Goal: Task Accomplishment & Management: Use online tool/utility

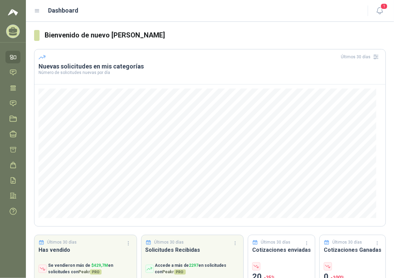
drag, startPoint x: 13, startPoint y: 104, endPoint x: 21, endPoint y: 103, distance: 7.6
click at [13, 104] on icon at bounding box center [13, 103] width 7 height 7
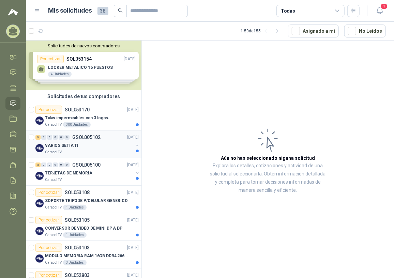
click at [89, 153] on div "Caracol TV" at bounding box center [89, 152] width 88 height 5
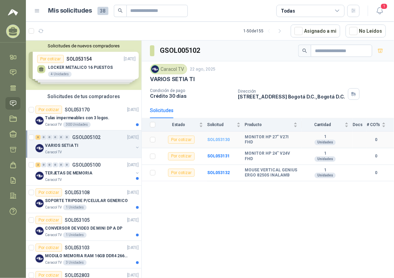
click at [222, 138] on b "SOL053130" at bounding box center [218, 139] width 22 height 5
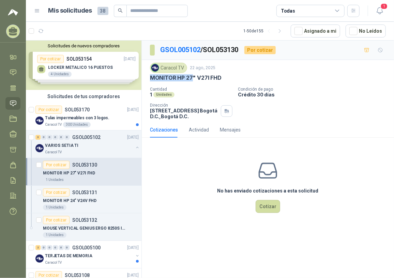
drag, startPoint x: 150, startPoint y: 77, endPoint x: 192, endPoint y: 79, distance: 43.0
click at [192, 79] on p "MONITOR HP 27" V27I FHD" at bounding box center [186, 77] width 72 height 7
drag, startPoint x: 192, startPoint y: 79, endPoint x: 203, endPoint y: 79, distance: 10.2
click at [203, 79] on p "MONITOR HP 27" V27I FHD" at bounding box center [186, 77] width 72 height 7
drag, startPoint x: 198, startPoint y: 77, endPoint x: 221, endPoint y: 77, distance: 23.9
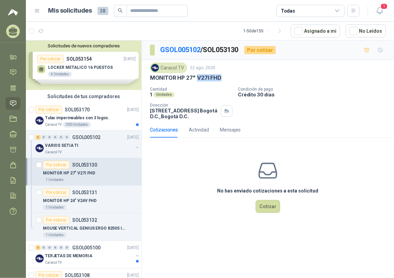
click at [221, 77] on div "MONITOR HP 27" V27I FHD" at bounding box center [268, 77] width 236 height 7
copy p "V27I FHD"
click at [269, 208] on button "Cotizar" at bounding box center [267, 206] width 25 height 13
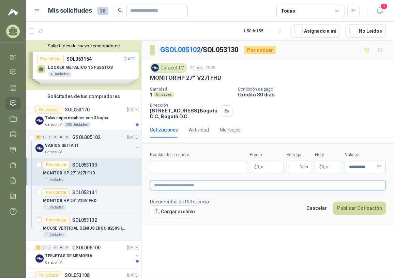
click at [162, 186] on textarea at bounding box center [268, 186] width 236 height 10
type textarea "*"
type textarea "**"
type textarea "***"
type textarea "****"
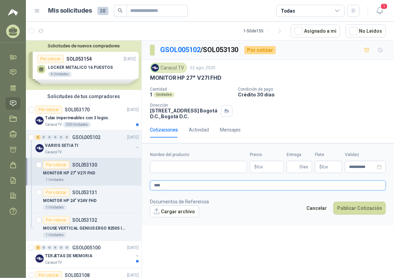
type textarea "****"
paste textarea "**********"
type textarea "**********"
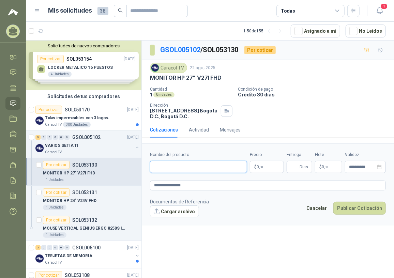
paste input "**********"
type input "**********"
click at [276, 169] on p "$ 0 ,00" at bounding box center [267, 167] width 34 height 12
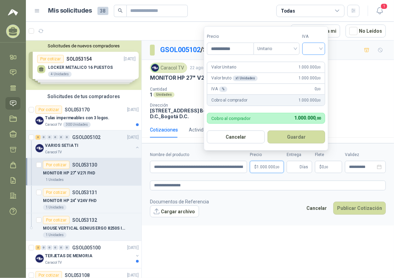
type input "**********"
click at [321, 51] on input "search" at bounding box center [313, 48] width 15 height 10
click at [310, 63] on div "19%" at bounding box center [315, 62] width 13 height 7
click at [294, 139] on button "Guardar" at bounding box center [297, 136] width 59 height 13
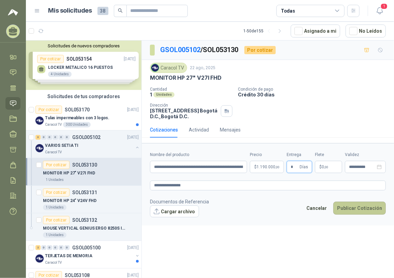
type input "*"
click at [365, 210] on button "Publicar Cotización" at bounding box center [359, 208] width 52 height 13
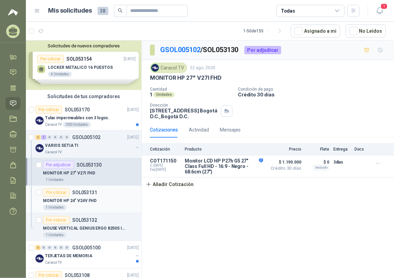
click at [85, 201] on p "MONITOR HP 24" V24V FHD" at bounding box center [69, 201] width 53 height 6
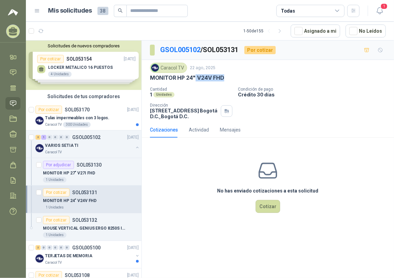
drag, startPoint x: 195, startPoint y: 76, endPoint x: 222, endPoint y: 76, distance: 27.3
click at [222, 76] on p "MONITOR HP 24" V24V FHD" at bounding box center [187, 77] width 74 height 7
copy p "V24V FHD"
click at [159, 78] on p "MONITOR HP 24" V24V FHD" at bounding box center [187, 77] width 74 height 7
drag, startPoint x: 150, startPoint y: 77, endPoint x: 228, endPoint y: 78, distance: 78.0
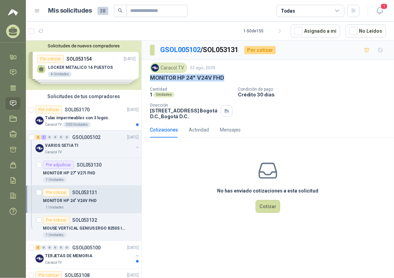
click at [228, 78] on div "MONITOR HP 24" V24V FHD" at bounding box center [268, 77] width 236 height 7
copy p "MONITOR HP 24" V24V FHD"
click at [83, 228] on p "MOUSE VERTICAL GENIUS ERGO 8250S INALAMB" at bounding box center [85, 228] width 85 height 6
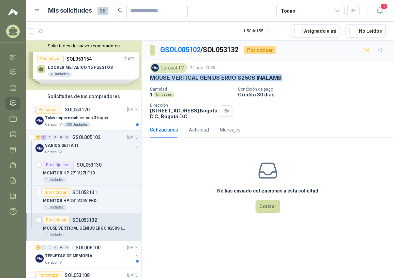
drag, startPoint x: 148, startPoint y: 77, endPoint x: 296, endPoint y: 78, distance: 147.5
click at [296, 78] on div "Caracol TV [DATE] MOUSE VERTICAL GENIUS ERGO 8250S INALAMB Cantidad 1 Unidades …" at bounding box center [268, 91] width 252 height 62
drag, startPoint x: 296, startPoint y: 78, endPoint x: 272, endPoint y: 76, distance: 23.9
copy p "MOUSE VERTICAL GENIUS ERGO 8250S INALAMB"
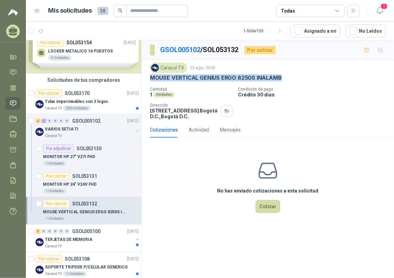
scroll to position [31, 0]
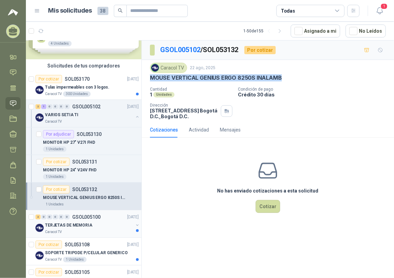
click at [72, 222] on p "TERJETAS DE MEMORIA" at bounding box center [68, 225] width 47 height 6
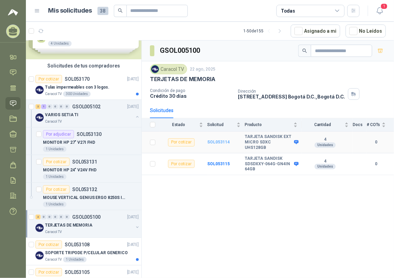
click at [222, 140] on b "SOL053114" at bounding box center [218, 142] width 22 height 5
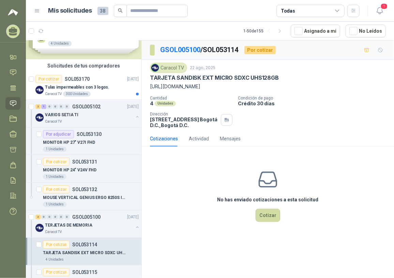
click at [162, 89] on p "[URL][DOMAIN_NAME]" at bounding box center [268, 86] width 236 height 7
drag, startPoint x: 149, startPoint y: 87, endPoint x: 214, endPoint y: 88, distance: 64.7
click at [214, 88] on div "Caracol TV [DATE] TARJETA SANDISK EXT MICRO SDXC UHS128GB [URL][DOMAIN_NAME] Ca…" at bounding box center [268, 95] width 252 height 71
drag, startPoint x: 214, startPoint y: 88, endPoint x: 197, endPoint y: 87, distance: 17.0
copy p "[URL][DOMAIN_NAME]"
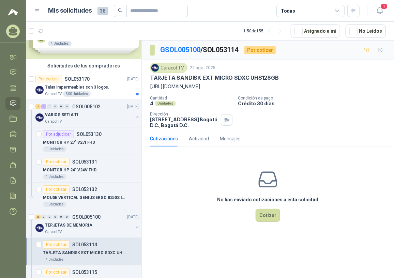
click at [221, 79] on p "TARJETA SANDISK EXT MICRO SDXC UHS128GB" at bounding box center [214, 77] width 129 height 7
drag, startPoint x: 232, startPoint y: 77, endPoint x: 284, endPoint y: 75, distance: 52.9
click at [284, 75] on div "TARJETA SANDISK EXT MICRO SDXC UHS128GB" at bounding box center [268, 77] width 236 height 7
copy p "SDXC UHS128GB"
click at [231, 99] on p "Cantidad" at bounding box center [191, 98] width 82 height 5
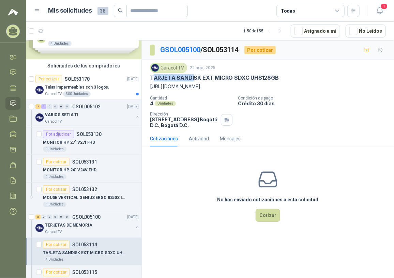
drag, startPoint x: 152, startPoint y: 78, endPoint x: 205, endPoint y: 78, distance: 53.1
click at [205, 78] on p "TARJETA SANDISK EXT MICRO SDXC UHS128GB" at bounding box center [214, 77] width 129 height 7
drag, startPoint x: 205, startPoint y: 78, endPoint x: 221, endPoint y: 86, distance: 18.0
click at [232, 89] on p "[URL][DOMAIN_NAME]" at bounding box center [268, 86] width 236 height 7
drag, startPoint x: 151, startPoint y: 76, endPoint x: 278, endPoint y: 80, distance: 126.8
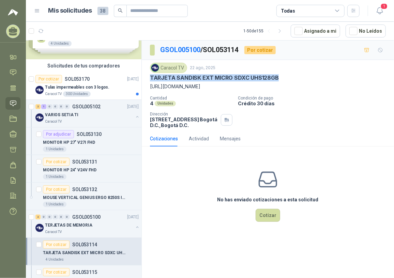
click at [278, 80] on div "TARJETA SANDISK EXT MICRO SDXC UHS128GB" at bounding box center [268, 77] width 236 height 7
copy p "TARJETA SANDISK EXT MICRO SDXC UHS128GB"
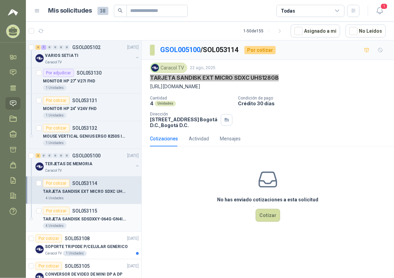
scroll to position [93, 0]
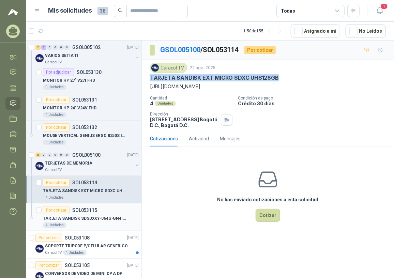
click at [62, 216] on p "TARJETA SANDISK SDSDXXY-064G-GN4IN 64GB" at bounding box center [85, 218] width 85 height 6
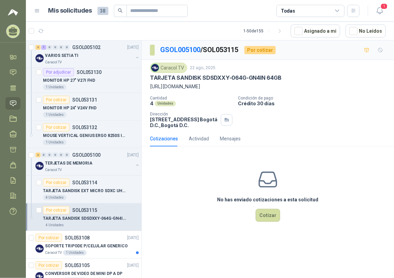
click at [169, 88] on p "[URL][DOMAIN_NAME]" at bounding box center [268, 86] width 236 height 7
drag, startPoint x: 151, startPoint y: 77, endPoint x: 291, endPoint y: 77, distance: 139.7
click at [291, 77] on div "TARJETA SANDISK SDSDXXY-064G-GN4IN 64GB" at bounding box center [268, 77] width 236 height 7
copy p "TARJETA SANDISK SDSDXXY-064G-GN4IN 64GB"
click at [232, 181] on div "No has enviado cotizaciones a esta solicitud Cotizar" at bounding box center [268, 195] width 252 height 87
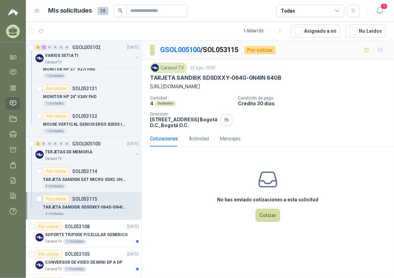
scroll to position [124, 0]
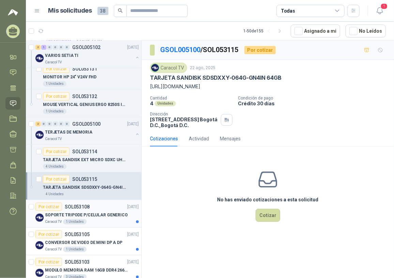
drag, startPoint x: 63, startPoint y: 221, endPoint x: 73, endPoint y: 215, distance: 11.8
click at [63, 221] on div "1 Unidades" at bounding box center [75, 221] width 24 height 5
click at [85, 214] on p "SOPORTE TRIPODE P/CELULAR GENERICO" at bounding box center [86, 215] width 83 height 6
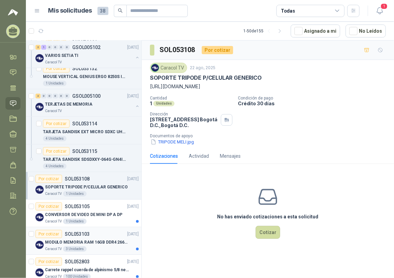
scroll to position [186, 0]
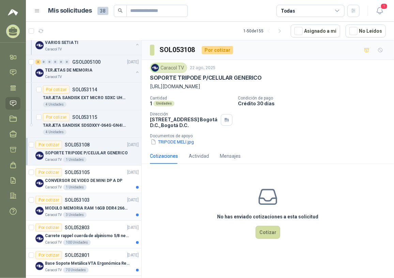
click at [92, 211] on div "MODULO MEMORIA RAM 16GB DDR4 2666 MHZ - PORTATIL" at bounding box center [92, 208] width 94 height 8
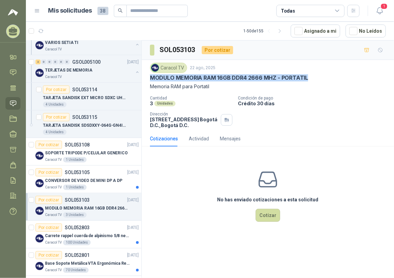
drag, startPoint x: 150, startPoint y: 78, endPoint x: 307, endPoint y: 78, distance: 157.0
click at [307, 78] on div "MODULO MEMORIA RAM 16GB DDR4 2666 MHZ - PORTATIL" at bounding box center [268, 77] width 236 height 7
copy p "MODULO MEMORIA RAM 16GB DDR4 2666 MHZ - PORTATIL"
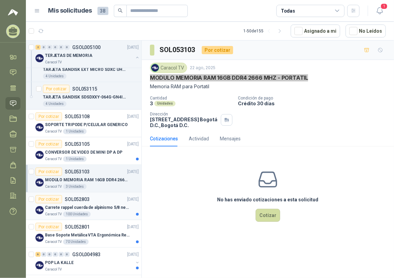
scroll to position [248, 0]
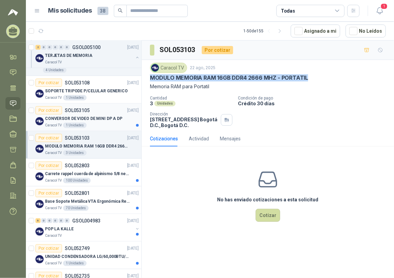
drag, startPoint x: 87, startPoint y: 122, endPoint x: 89, endPoint y: 126, distance: 4.0
click at [87, 123] on div "Caracol TV 1 Unidades" at bounding box center [92, 125] width 94 height 5
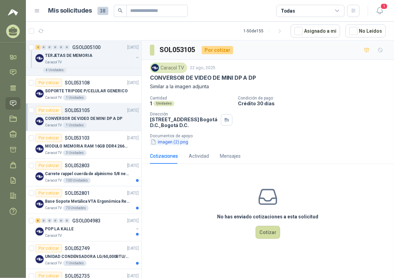
click at [166, 140] on button "imagen (2).png" at bounding box center [169, 141] width 39 height 7
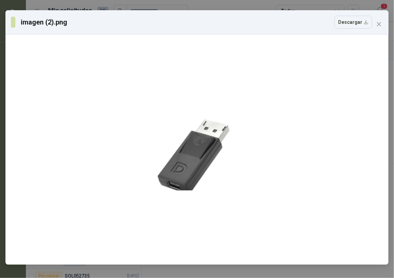
click at [386, 24] on div "imagen (2).png Descargar" at bounding box center [196, 22] width 383 height 24
click at [381, 24] on icon "close" at bounding box center [378, 23] width 5 height 5
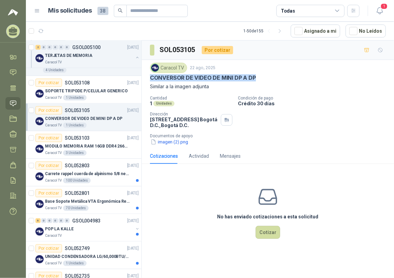
drag, startPoint x: 150, startPoint y: 75, endPoint x: 266, endPoint y: 81, distance: 116.0
click at [266, 81] on div "CONVERSOR DE VIDEO DE MINI DP A DP" at bounding box center [268, 77] width 236 height 7
copy p "CONVERSOR DE VIDEO DE MINI DP A DP"
click at [98, 175] on p "Carrete rappel cuerda de alpinismo 5/8 negra 16mm" at bounding box center [87, 174] width 85 height 6
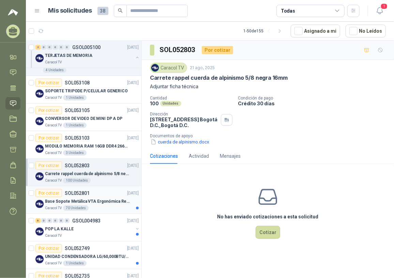
click at [98, 197] on div "Base Sopote Metálica VTA Ergonómica Retráctil para Portátil" at bounding box center [92, 201] width 94 height 8
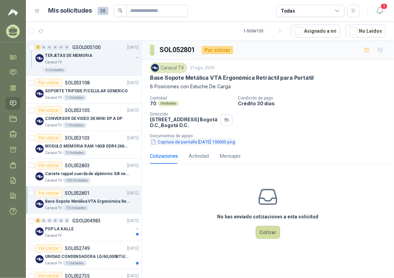
click at [191, 141] on button "Captura de pantalla [DATE] 150603.png" at bounding box center [193, 141] width 86 height 7
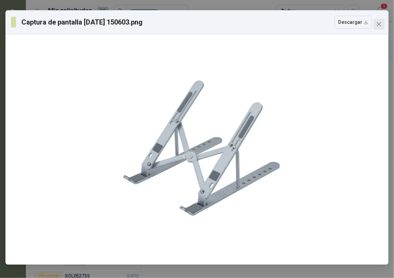
click at [380, 26] on icon "close" at bounding box center [379, 24] width 4 height 4
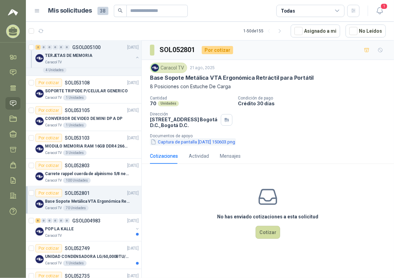
click at [191, 142] on button "Captura de pantalla [DATE] 150603.png" at bounding box center [193, 141] width 86 height 7
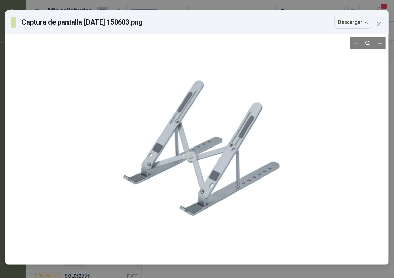
click at [239, 40] on div at bounding box center [196, 149] width 225 height 225
click at [375, 23] on span "Close" at bounding box center [378, 23] width 11 height 5
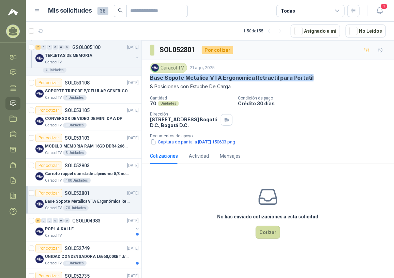
drag, startPoint x: 150, startPoint y: 78, endPoint x: 319, endPoint y: 80, distance: 169.3
click at [319, 80] on div "Base Sopote Metálica VTA Ergonómica Retráctil para Portátil" at bounding box center [268, 77] width 236 height 7
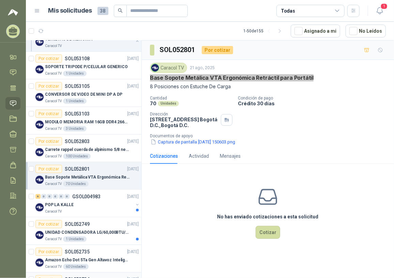
scroll to position [310, 0]
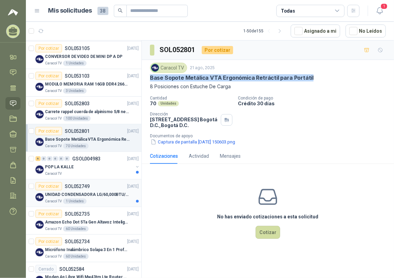
click at [97, 200] on div "Caracol TV 1 Unidades" at bounding box center [92, 201] width 94 height 5
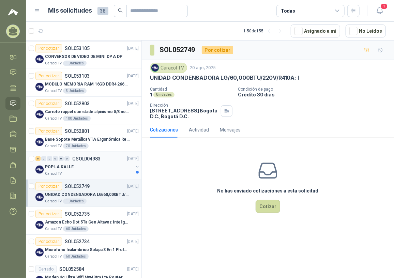
click at [91, 163] on div "POP LA KALLE" at bounding box center [89, 167] width 88 height 8
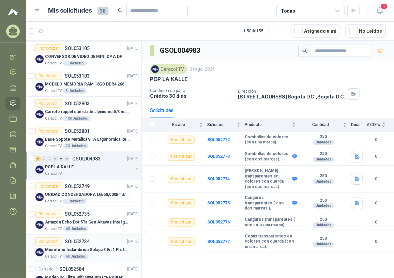
click at [87, 243] on p "SOL052734" at bounding box center [77, 241] width 25 height 5
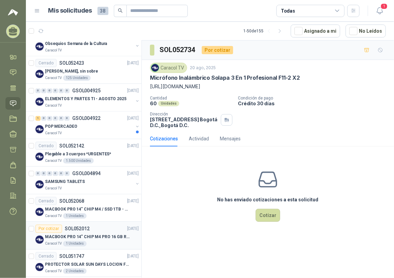
scroll to position [650, 0]
